Goal: Check status: Check status

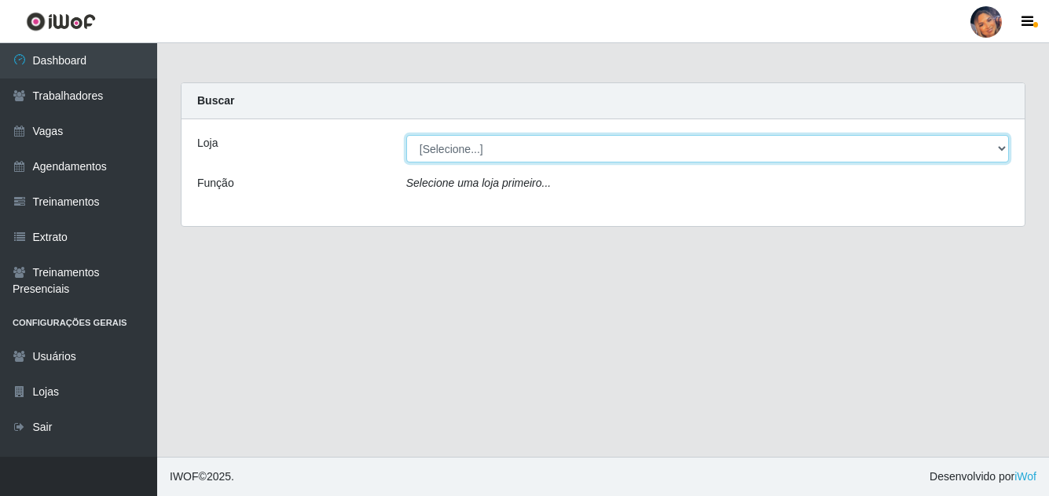
click at [496, 148] on select "[Selecione...] Supermercado Preço Bom" at bounding box center [707, 148] width 602 height 27
select select "169"
click at [406, 135] on select "[Selecione...] Supermercado Preço Bom" at bounding box center [707, 148] width 602 height 27
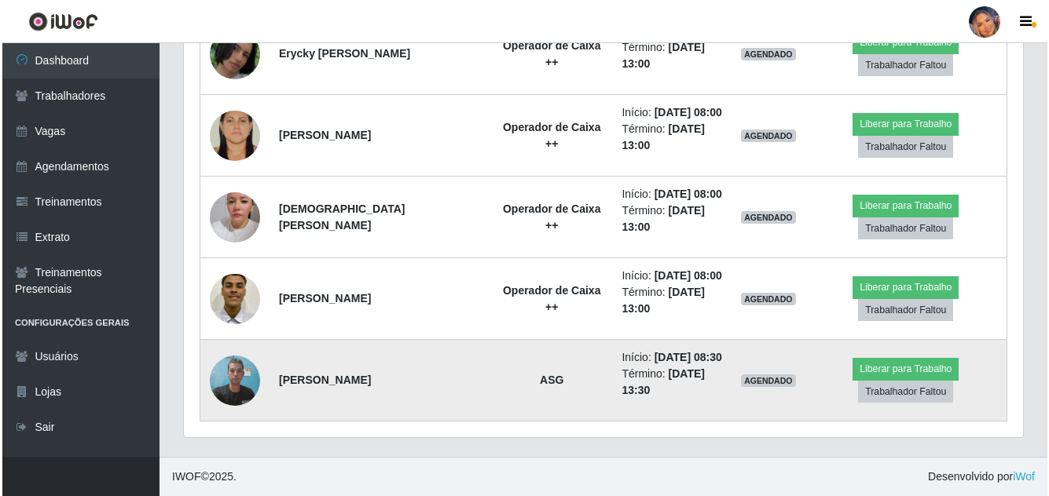
scroll to position [1650, 0]
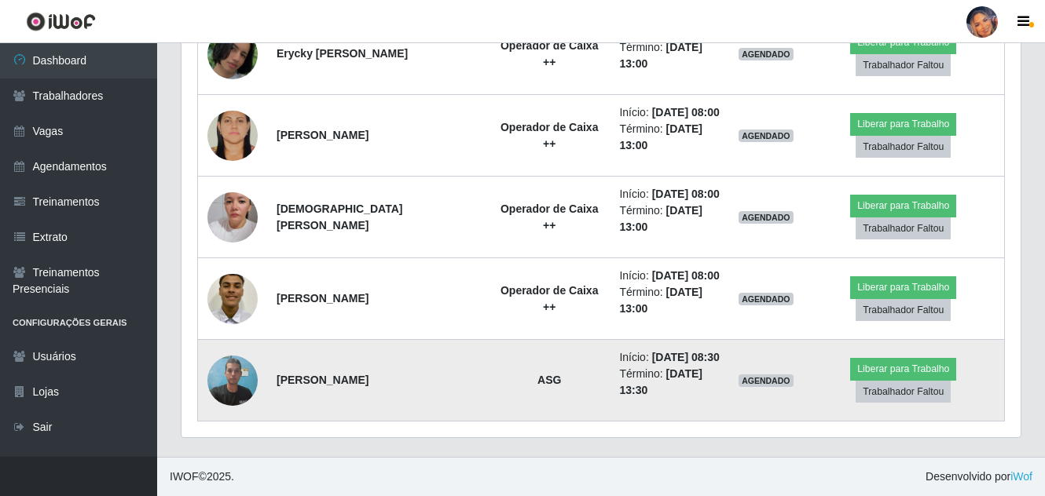
click at [224, 414] on img at bounding box center [232, 380] width 50 height 67
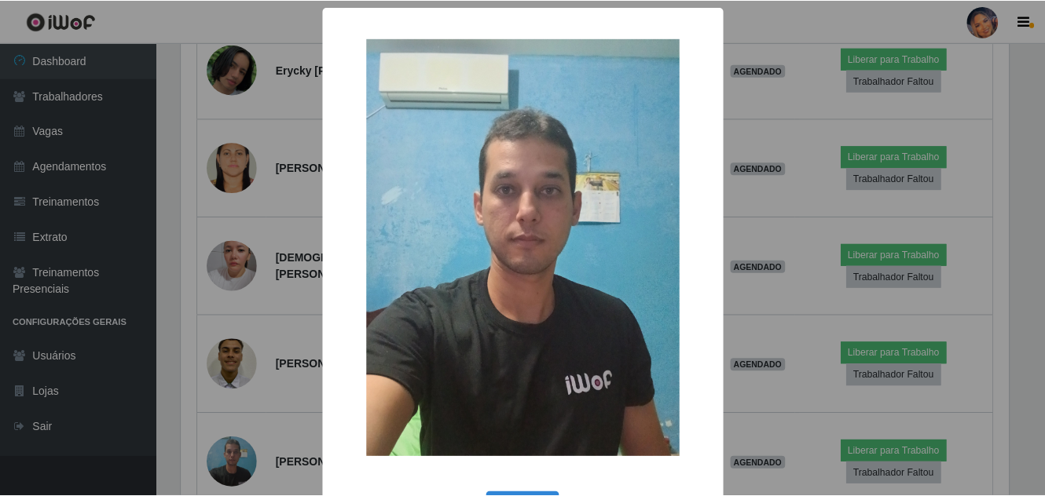
scroll to position [60, 0]
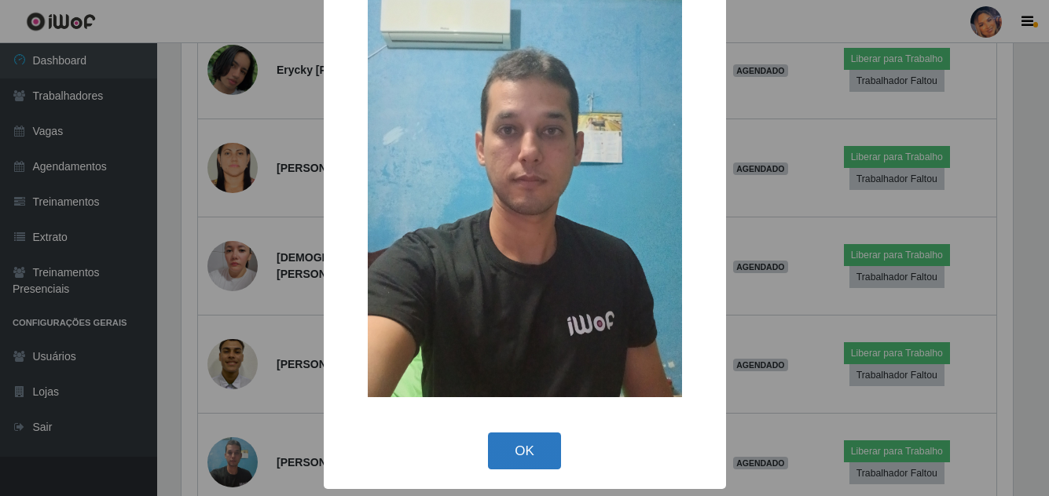
click at [499, 453] on button "OK" at bounding box center [524, 451] width 73 height 37
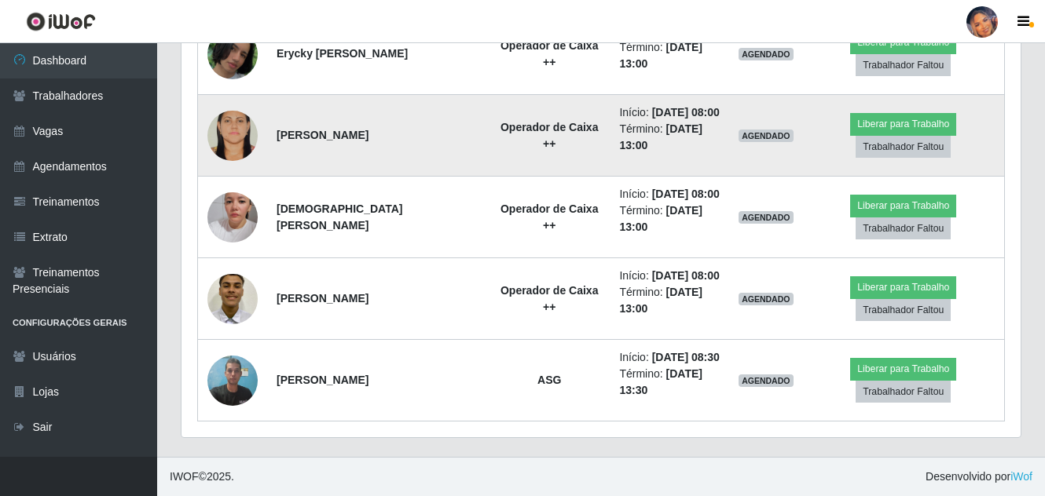
scroll to position [1661, 0]
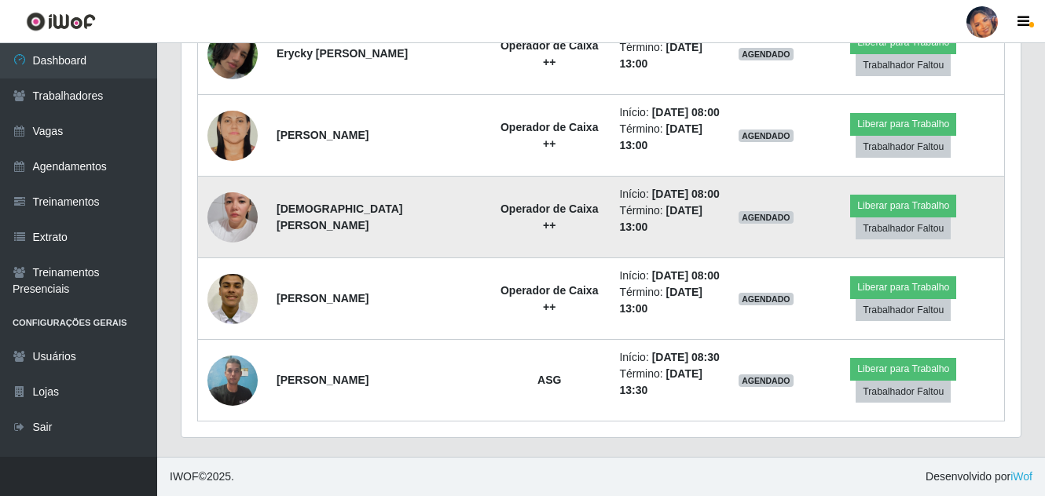
click at [224, 253] on img at bounding box center [232, 218] width 50 height 90
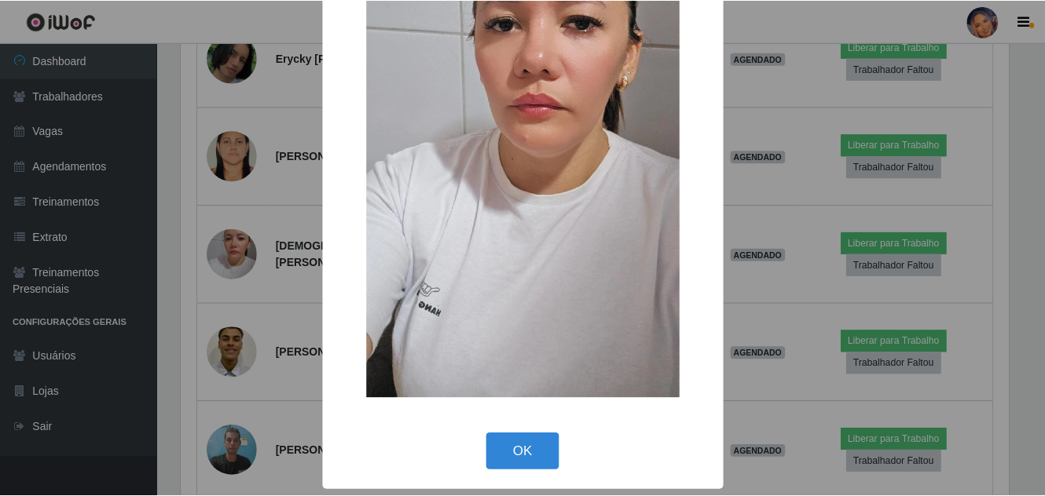
scroll to position [200, 0]
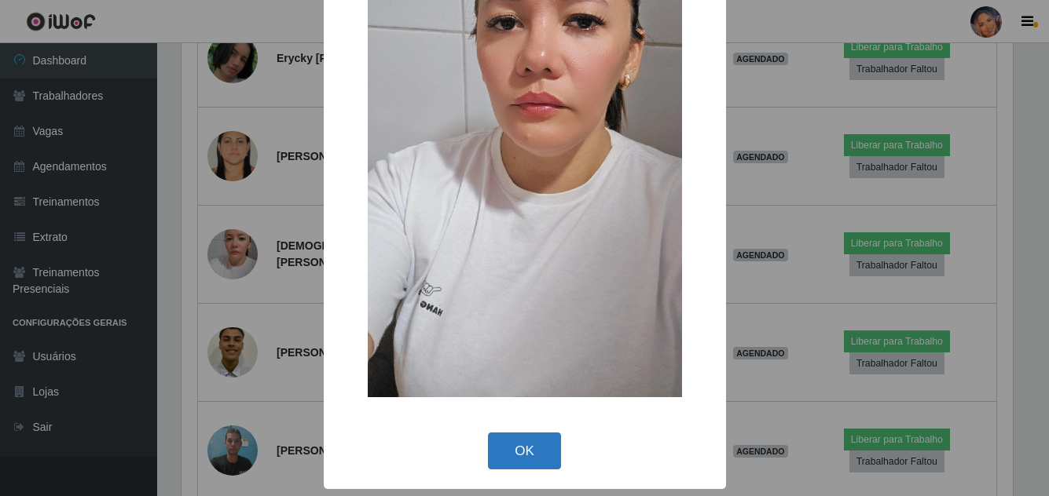
click at [537, 448] on button "OK" at bounding box center [524, 451] width 73 height 37
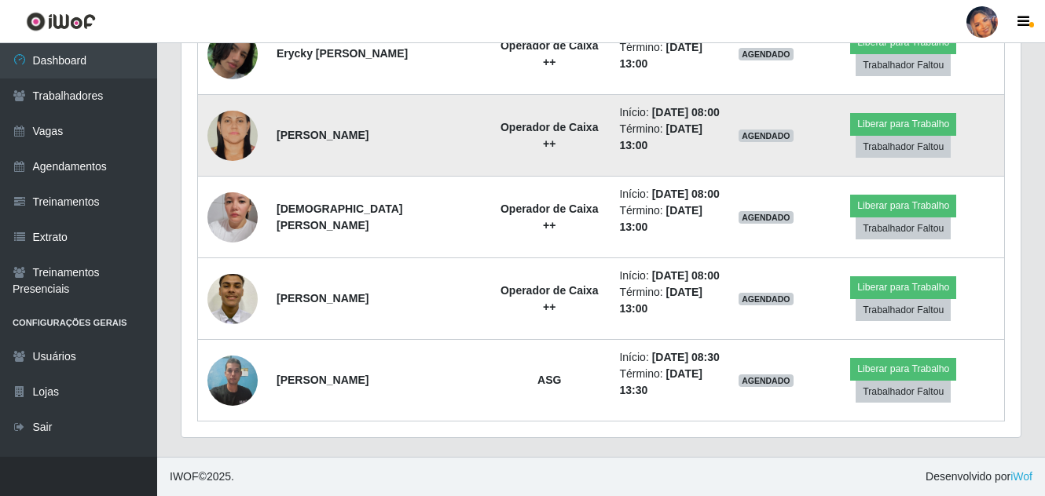
scroll to position [1583, 0]
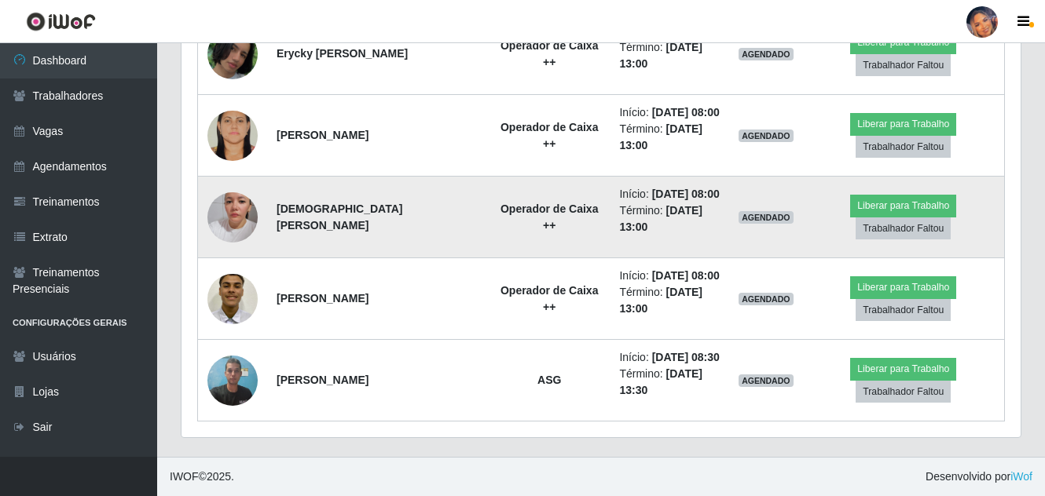
click at [226, 262] on img at bounding box center [232, 218] width 50 height 90
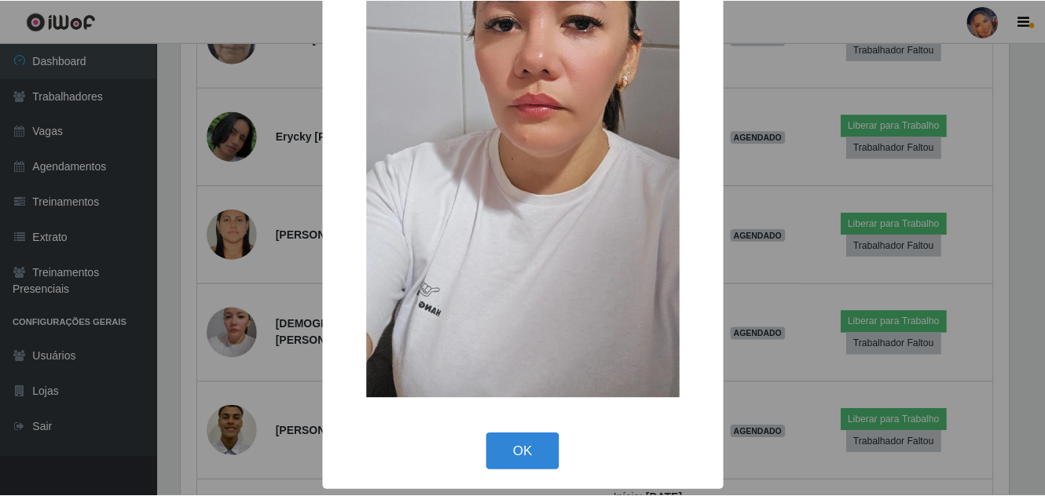
scroll to position [200, 0]
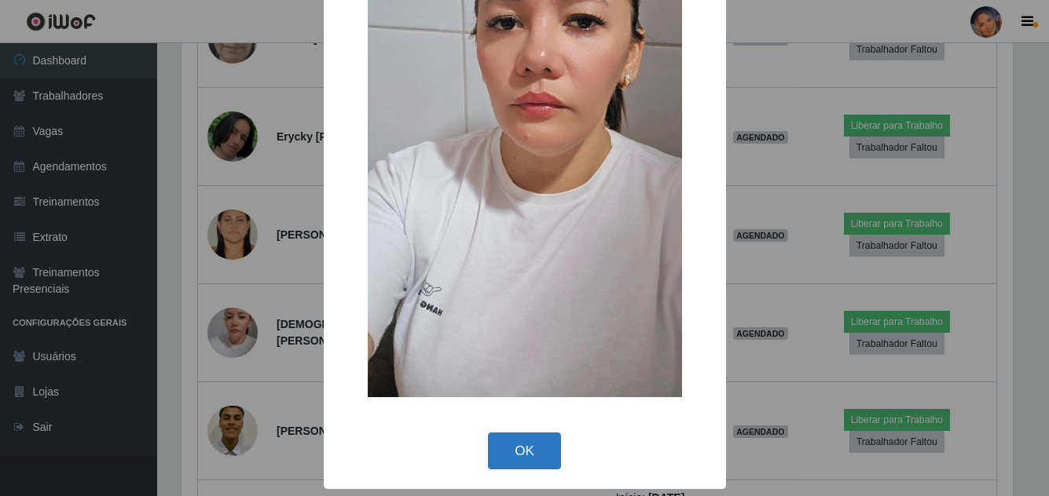
click at [535, 449] on button "OK" at bounding box center [524, 451] width 73 height 37
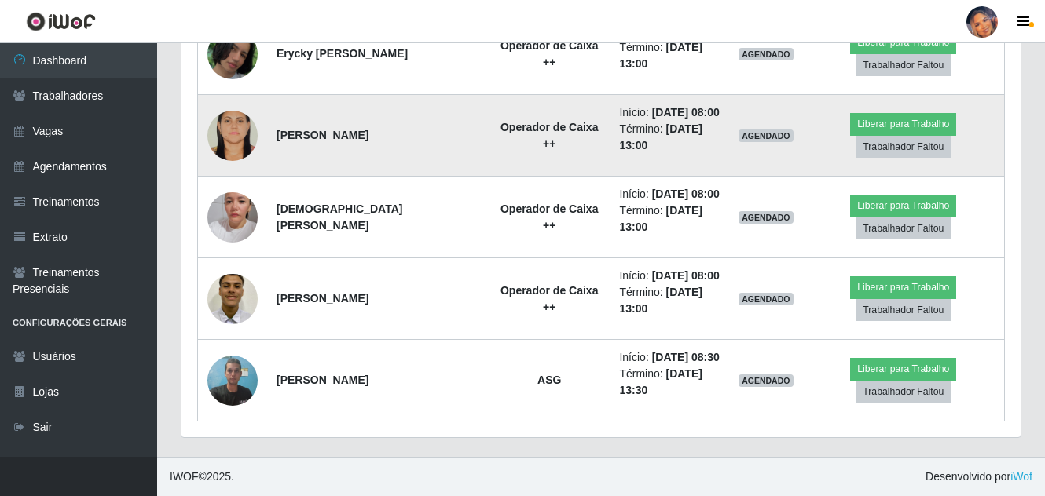
scroll to position [1740, 0]
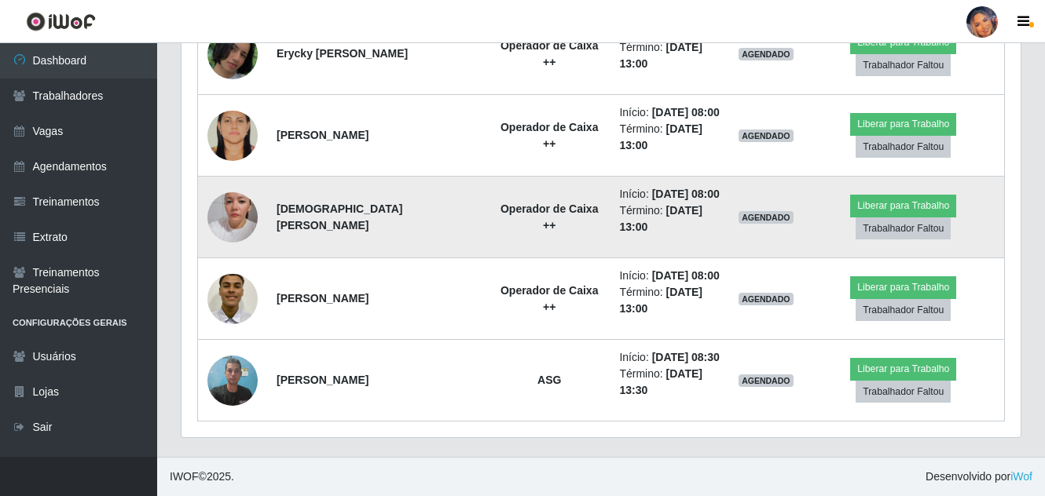
click at [240, 173] on img at bounding box center [232, 218] width 50 height 90
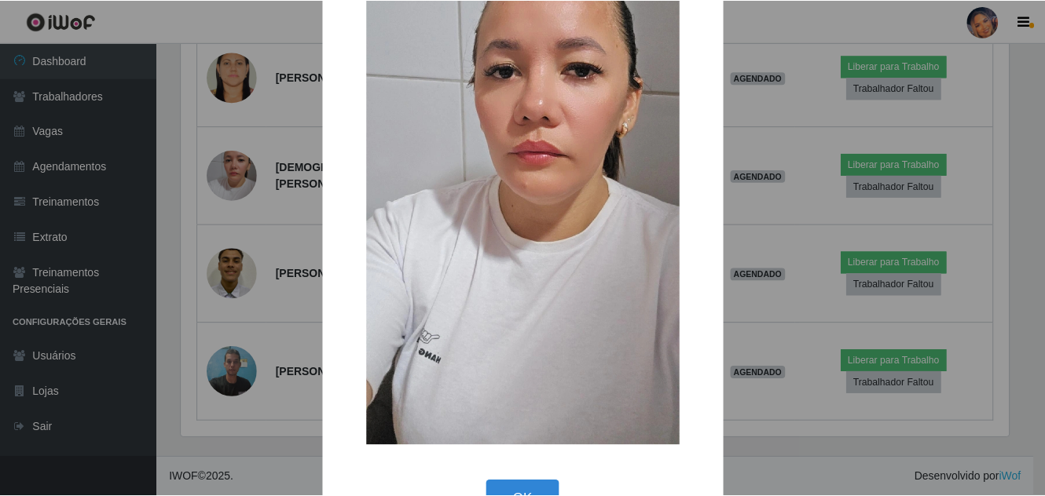
scroll to position [200, 0]
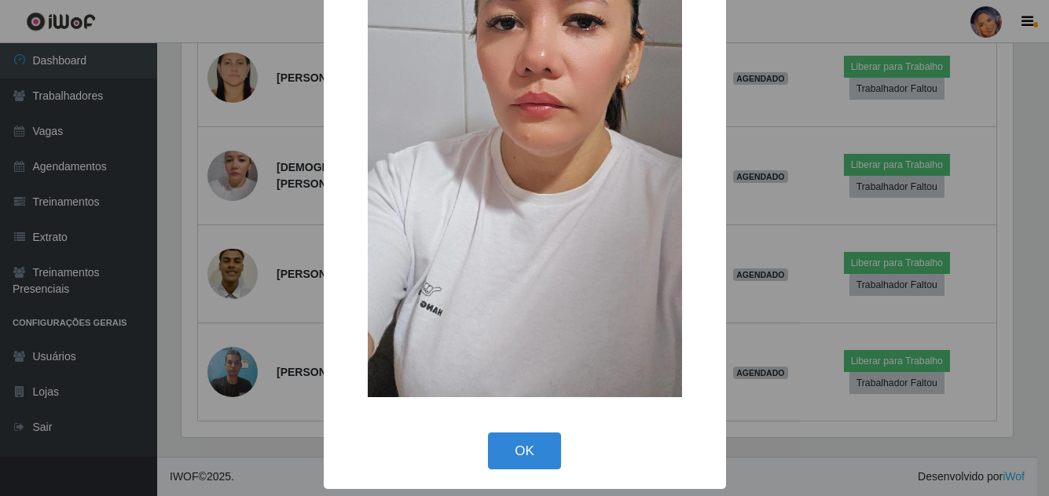
drag, startPoint x: 535, startPoint y: 445, endPoint x: 404, endPoint y: 276, distance: 213.2
click at [533, 441] on button "OK" at bounding box center [524, 451] width 73 height 37
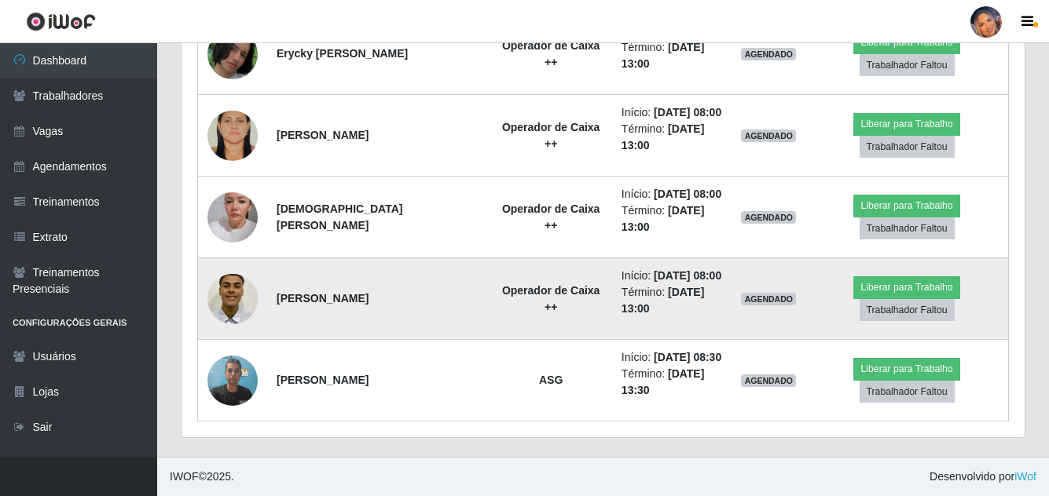
scroll to position [326, 839]
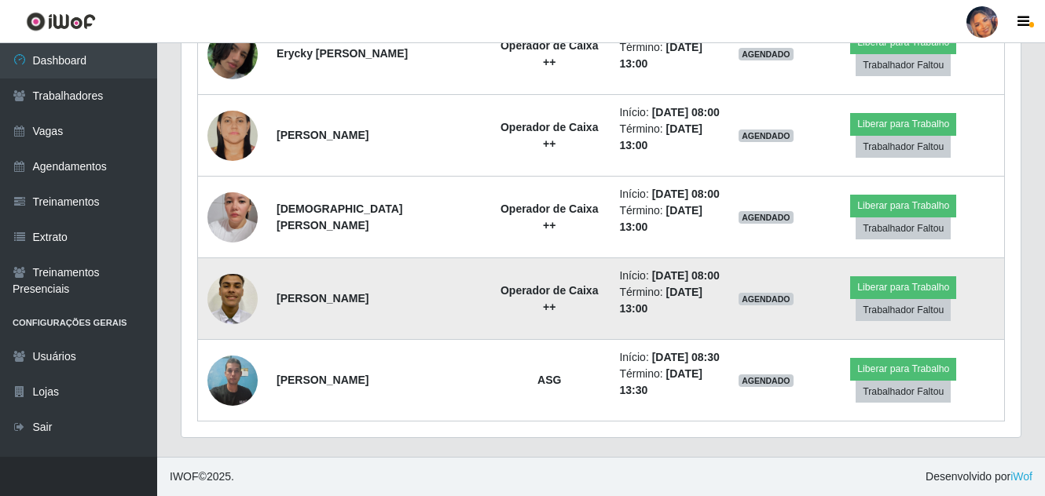
click at [214, 279] on img at bounding box center [232, 299] width 50 height 67
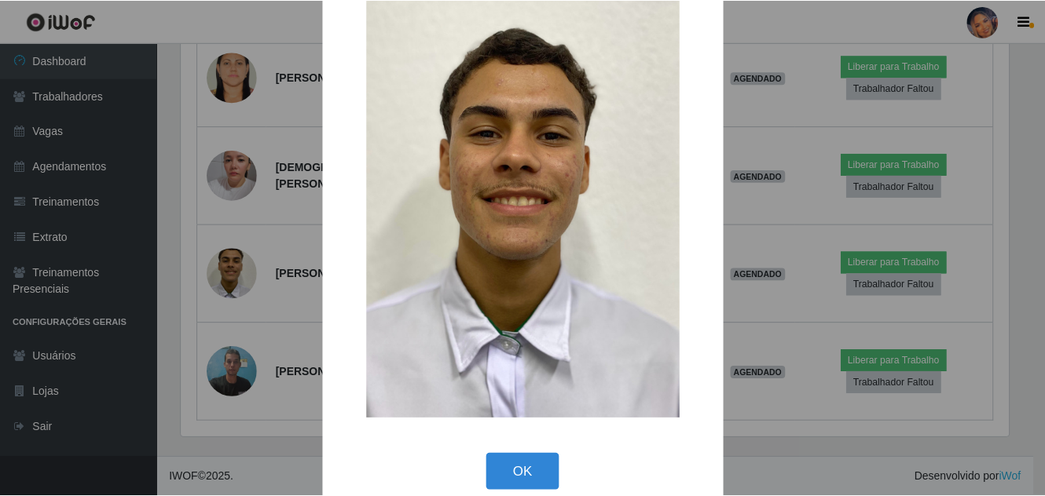
scroll to position [60, 0]
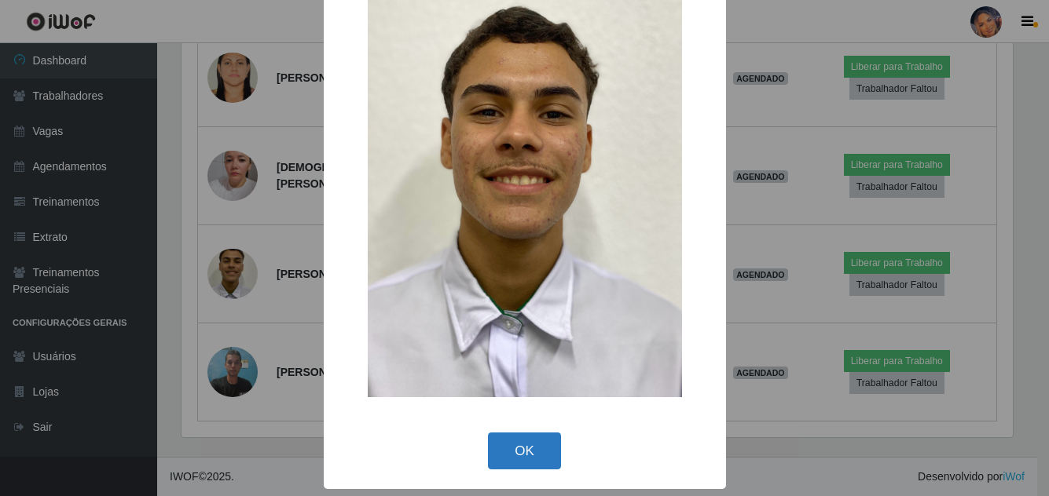
click at [533, 446] on button "OK" at bounding box center [524, 451] width 73 height 37
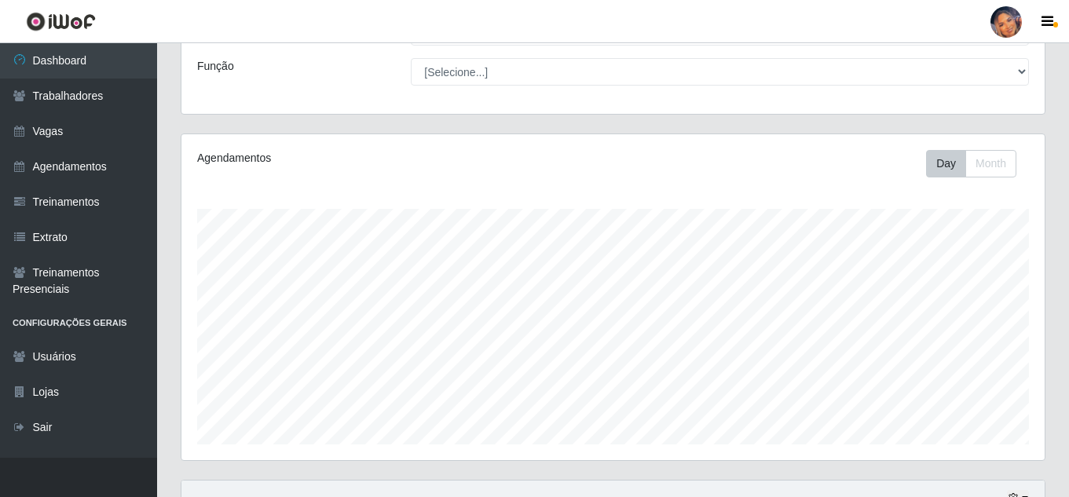
scroll to position [69, 0]
